Goal: Information Seeking & Learning: Learn about a topic

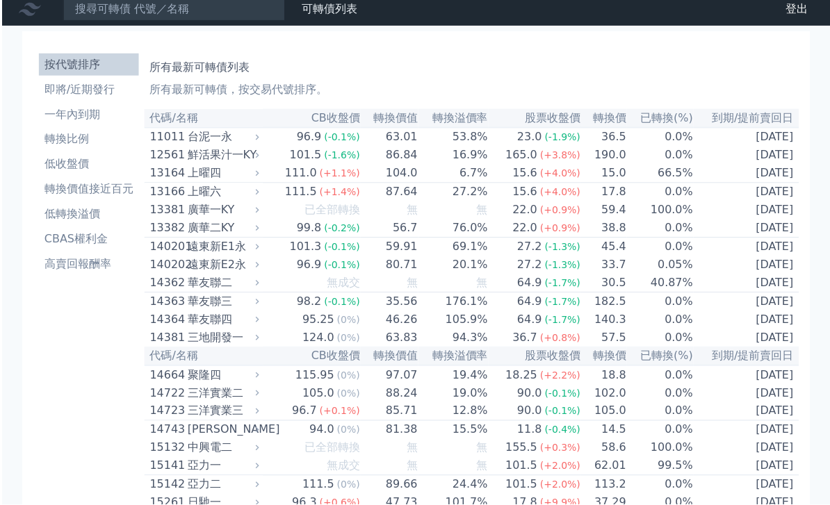
scroll to position [17, 0]
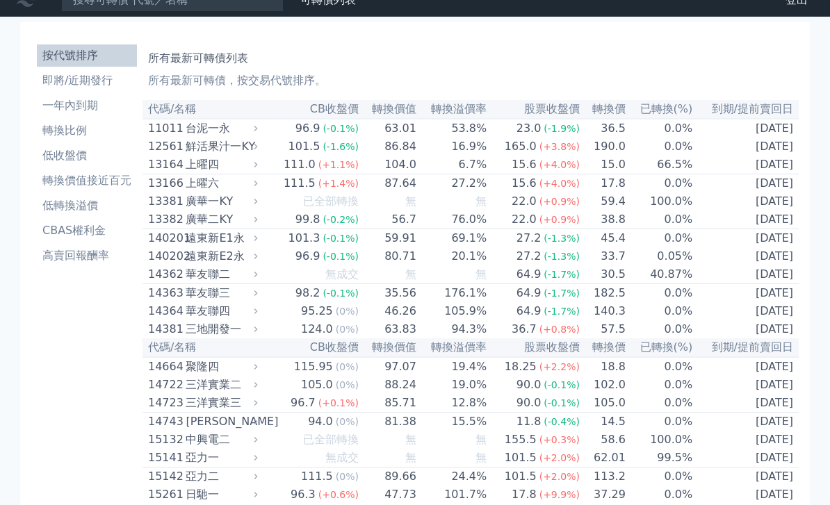
click at [56, 207] on li "低轉換溢價" at bounding box center [87, 205] width 100 height 17
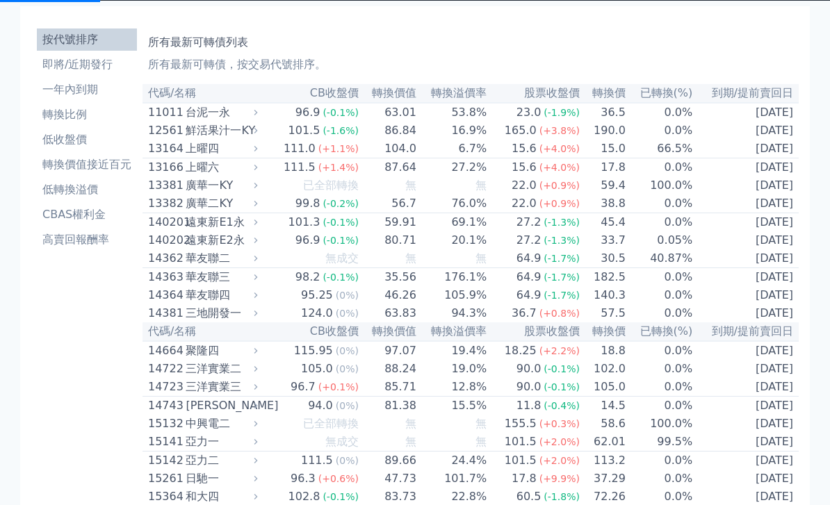
click at [72, 188] on li "低轉換溢價" at bounding box center [87, 189] width 100 height 17
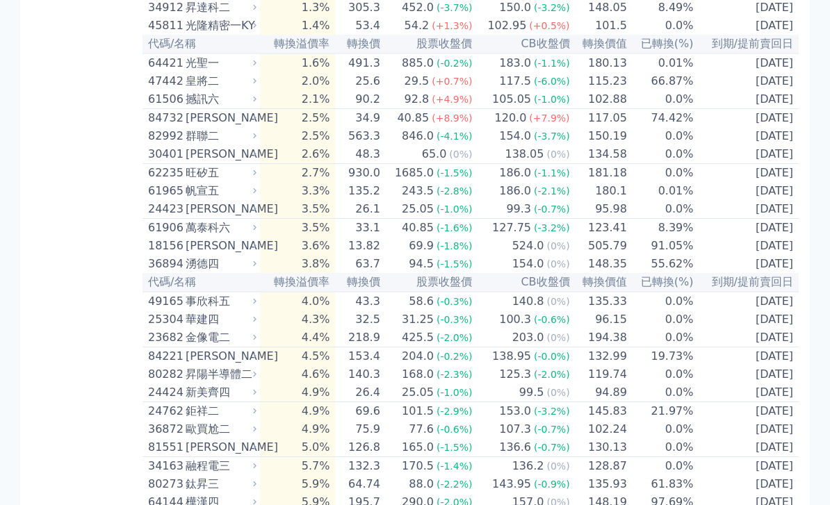
scroll to position [559, 0]
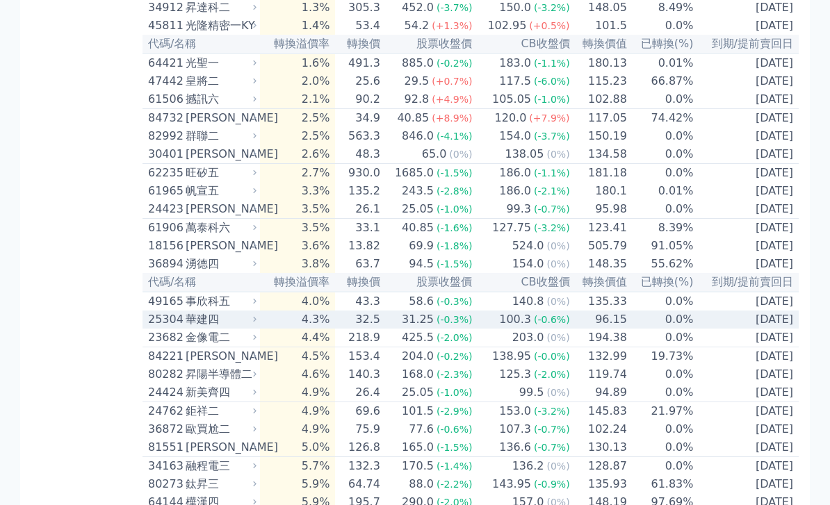
click at [199, 328] on div "華建四" at bounding box center [219, 319] width 68 height 17
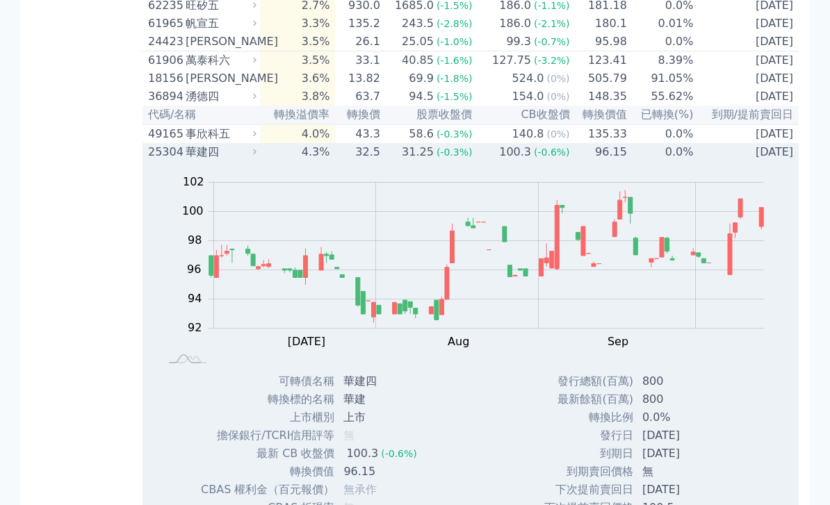
scroll to position [725, 0]
click at [730, 445] on td "[DATE]" at bounding box center [686, 436] width 105 height 18
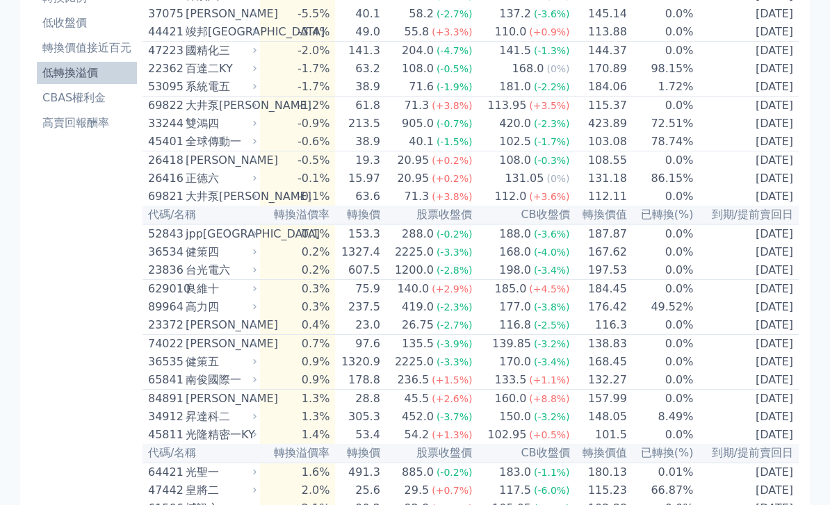
scroll to position [0, 0]
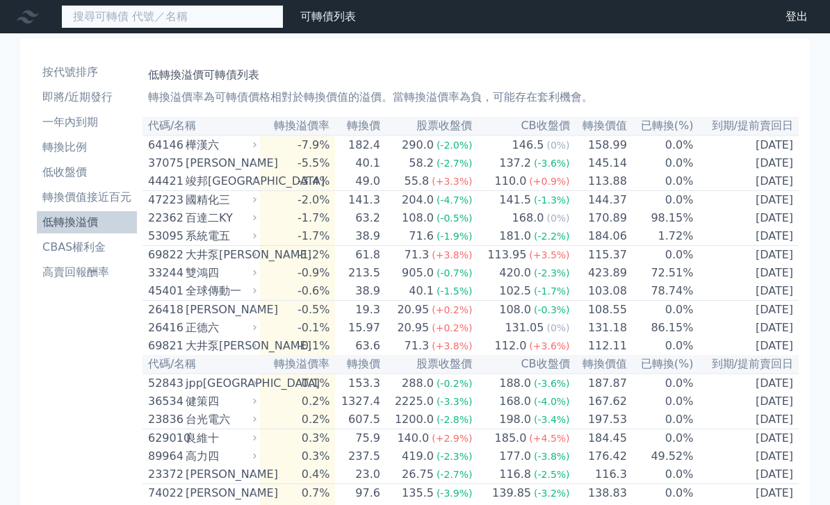
click at [241, 17] on input at bounding box center [172, 17] width 222 height 24
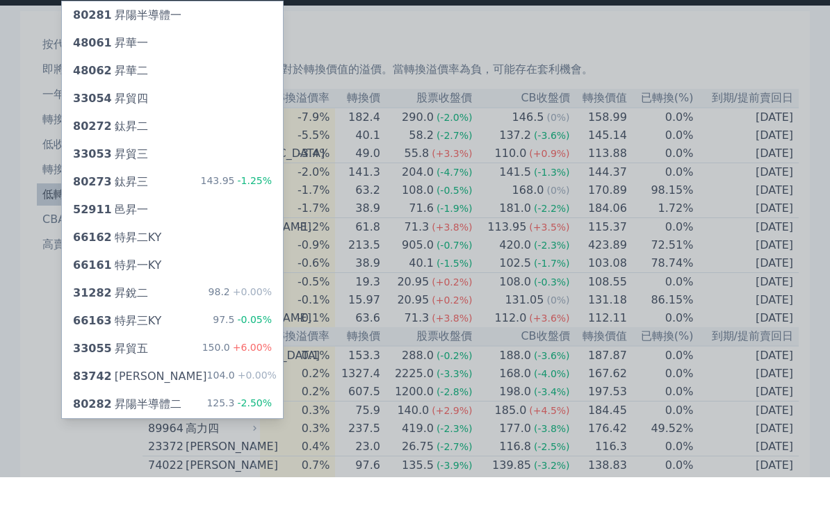
type input "昇"
click at [236, 113] on div "33054 昇貿四" at bounding box center [172, 127] width 221 height 28
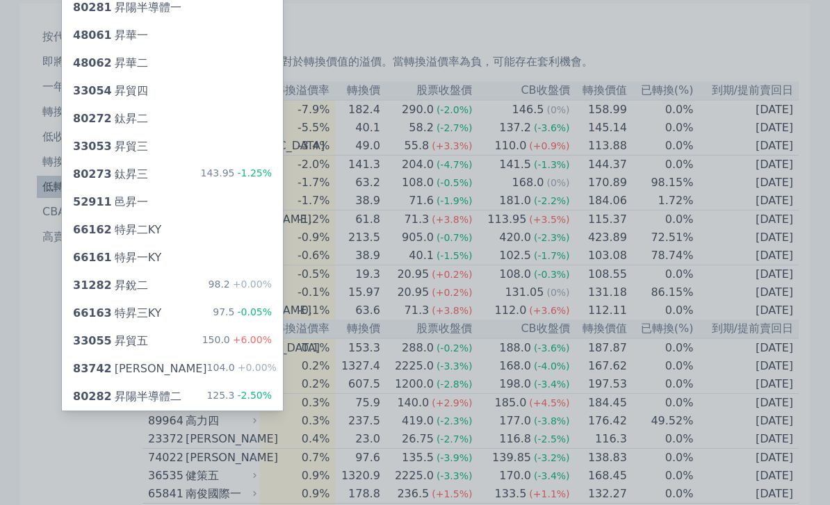
scroll to position [35, 0]
click at [640, 468] on div at bounding box center [415, 252] width 830 height 505
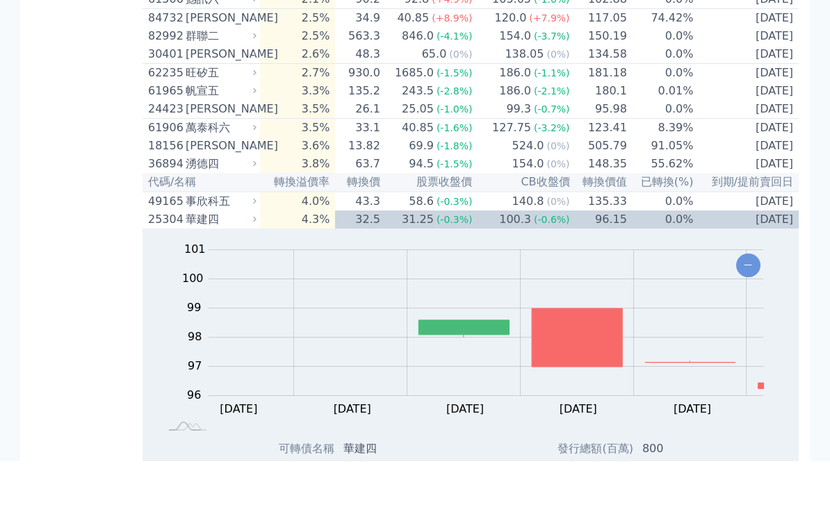
scroll to position [659, 0]
